Goal: Use online tool/utility: Utilize a website feature to perform a specific function

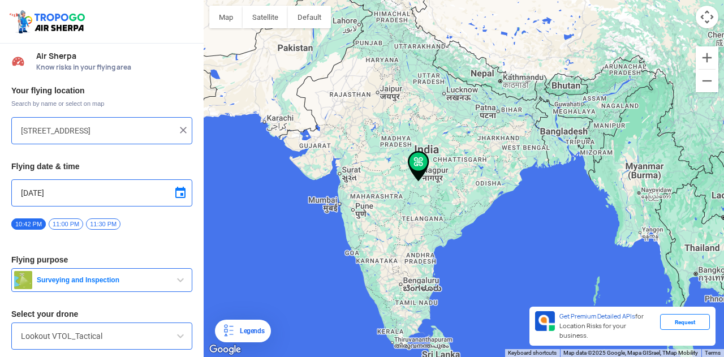
click at [87, 128] on input "[STREET_ADDRESS]" at bounding box center [97, 131] width 153 height 14
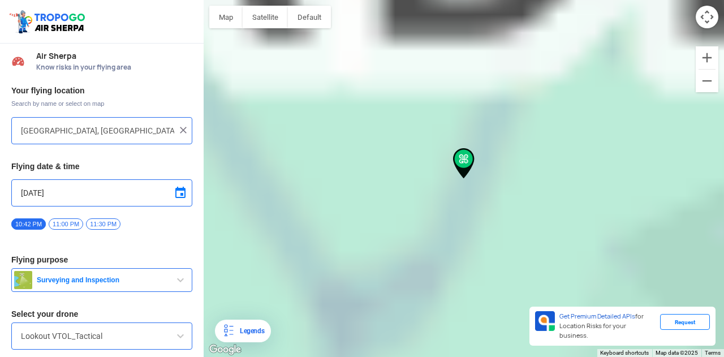
type input "Nh 21, opp. [GEOGRAPHIC_DATA], [GEOGRAPHIC_DATA], [GEOGRAPHIC_DATA] 175002, [GE…"
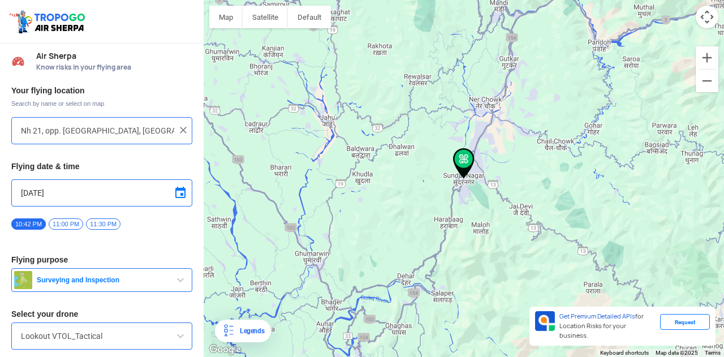
scroll to position [35, 0]
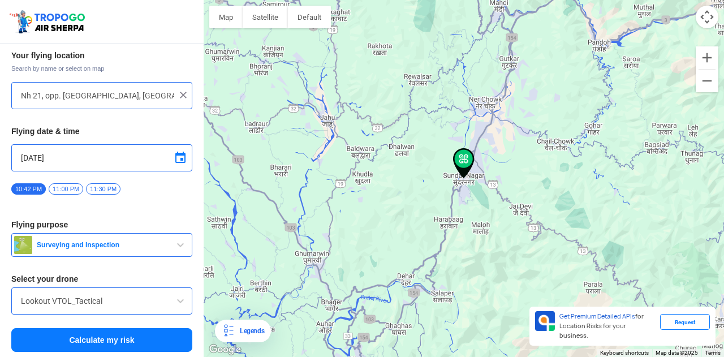
click at [122, 243] on span "Surveying and Inspection" at bounding box center [103, 245] width 142 height 9
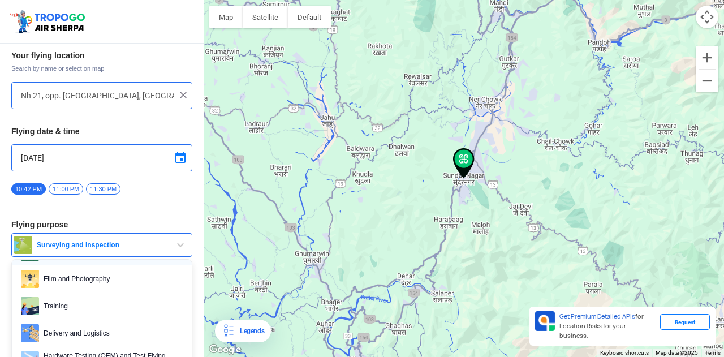
scroll to position [58, 0]
click at [87, 279] on span "Film and Photography" at bounding box center [111, 279] width 144 height 18
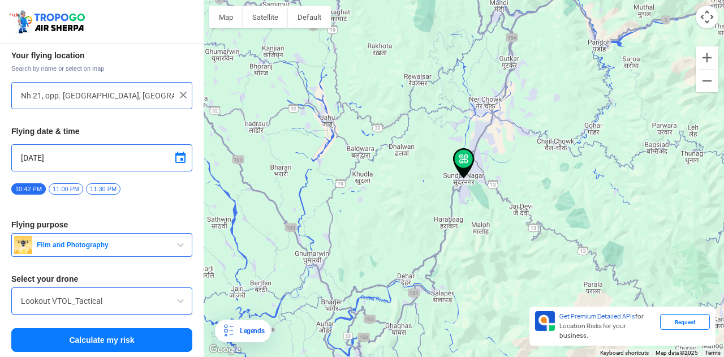
click at [125, 303] on input "Lookout VTOL_Tactical" at bounding box center [102, 301] width 162 height 14
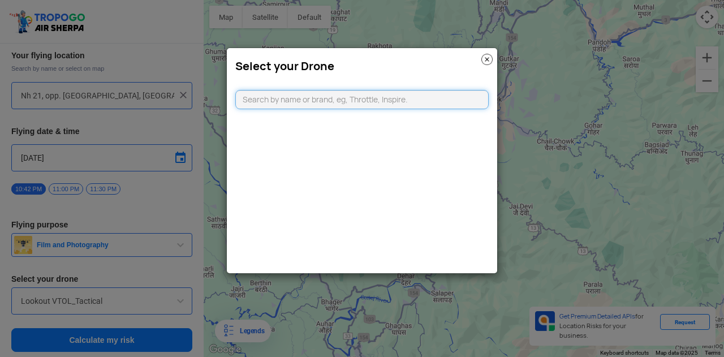
click at [358, 98] on input "text" at bounding box center [362, 99] width 254 height 19
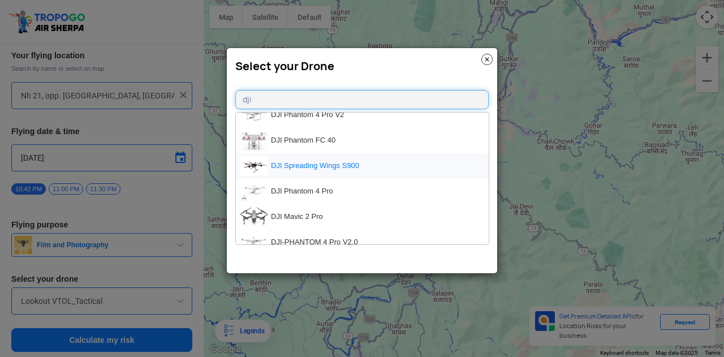
scroll to position [546, 0]
type input "dji"
click at [307, 213] on li "DJI Mavic 2 Pro" at bounding box center [362, 215] width 253 height 25
type input "DJI Mavic 2 Pro"
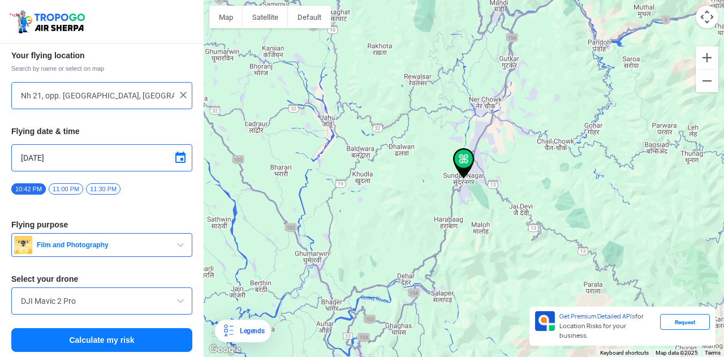
click at [179, 156] on span at bounding box center [181, 158] width 14 height 14
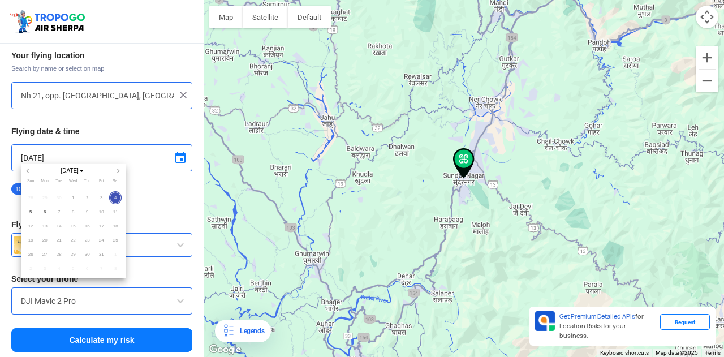
click at [87, 209] on span "9" at bounding box center [87, 211] width 13 height 13
click at [115, 211] on span "11" at bounding box center [115, 211] width 13 height 13
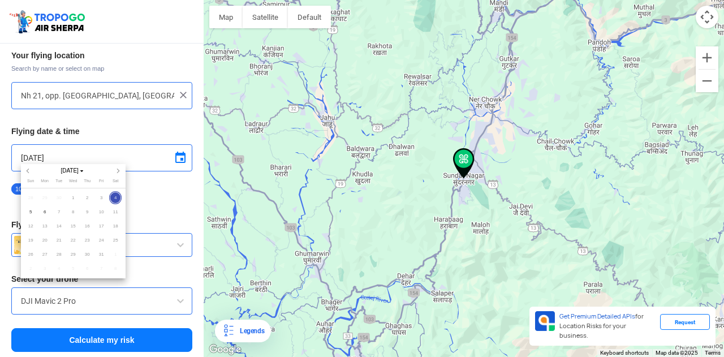
click at [170, 202] on div at bounding box center [362, 178] width 724 height 357
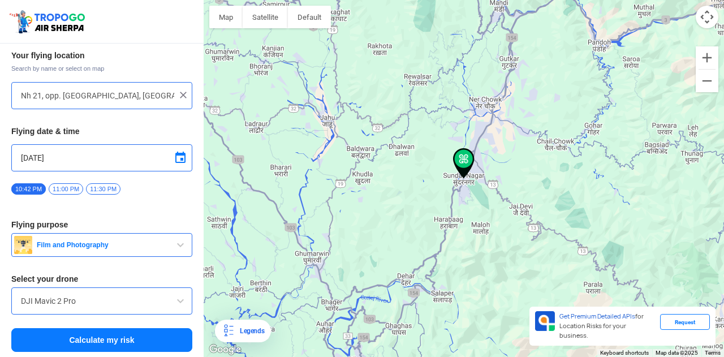
click at [105, 340] on button "Calculate my risk" at bounding box center [101, 340] width 181 height 24
